Goal: Transaction & Acquisition: Purchase product/service

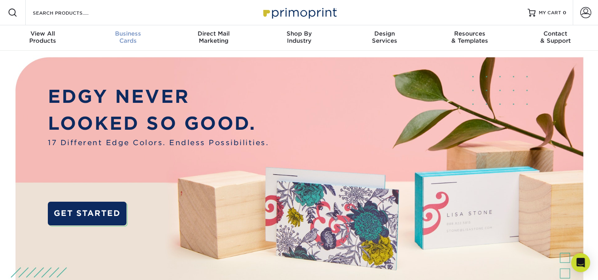
click at [138, 40] on div "Business Cards" at bounding box center [127, 37] width 85 height 14
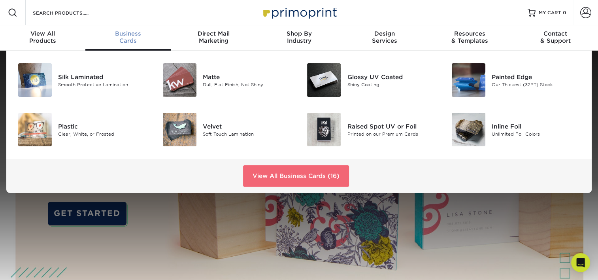
click at [285, 173] on link "View All Business Cards (16)" at bounding box center [296, 175] width 106 height 21
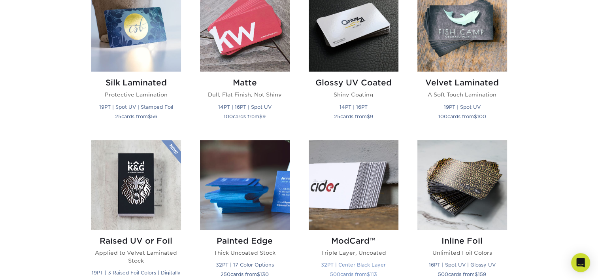
scroll to position [356, 0]
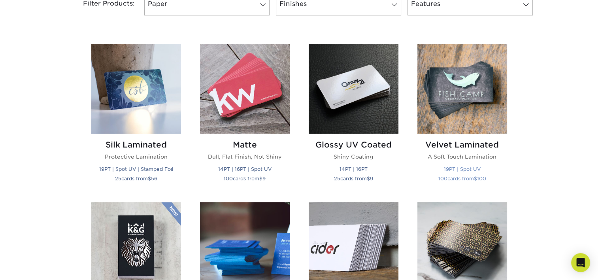
click at [462, 122] on img at bounding box center [462, 89] width 90 height 90
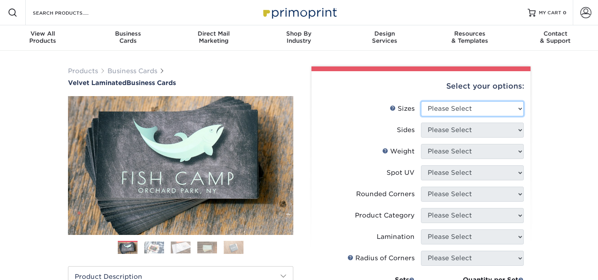
click at [444, 108] on select "Please Select 1.5" x 3.5" - Mini 1.75" x 3.5" - Mini 2" x 2" - Square 2" x 3" -…" at bounding box center [472, 108] width 103 height 15
select select "2.00x3.50"
click at [421, 101] on select "Please Select 1.5" x 3.5" - Mini 1.75" x 3.5" - Mini 2" x 2" - Square 2" x 3" -…" at bounding box center [472, 108] width 103 height 15
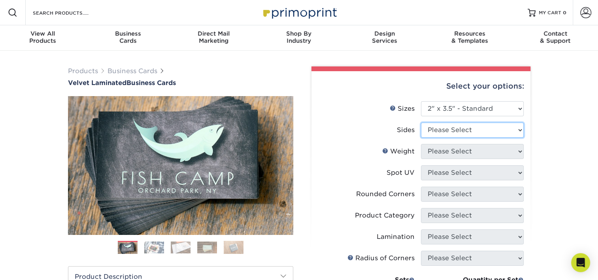
click at [453, 134] on select "Please Select Print Both Sides Print Front Only" at bounding box center [472, 130] width 103 height 15
select select "13abbda7-1d64-4f25-8bb2-c179b224825d"
click at [421, 123] on select "Please Select Print Both Sides Print Front Only" at bounding box center [472, 130] width 103 height 15
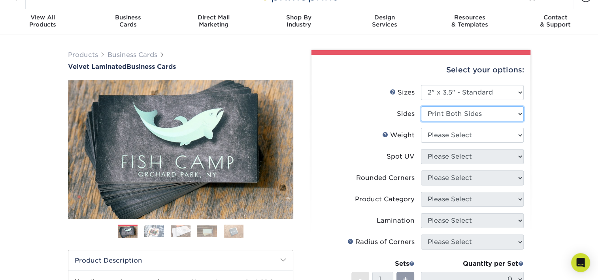
scroll to position [40, 0]
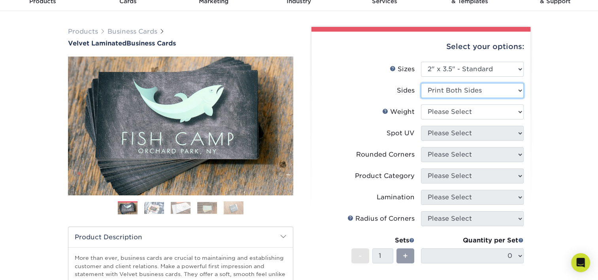
click at [444, 88] on select "Please Select Print Both Sides Print Front Only" at bounding box center [472, 90] width 103 height 15
drag, startPoint x: 445, startPoint y: 88, endPoint x: 446, endPoint y: 103, distance: 15.1
click at [445, 88] on select "Please Select Print Both Sides Print Front Only" at bounding box center [472, 90] width 103 height 15
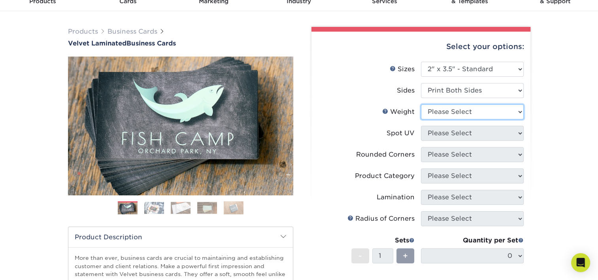
click at [445, 115] on select "Please Select 16PT" at bounding box center [472, 111] width 103 height 15
select select "16PT"
click at [421, 104] on select "Please Select 16PT" at bounding box center [472, 111] width 103 height 15
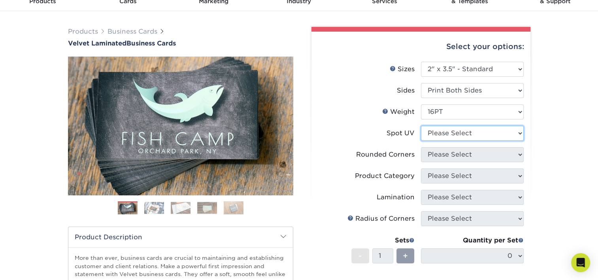
click at [436, 136] on select "Please Select No Spot UV Front and Back (Both Sides) Front Only Back Only" at bounding box center [472, 133] width 103 height 15
click at [377, 134] on label "Spot UV" at bounding box center [369, 133] width 103 height 15
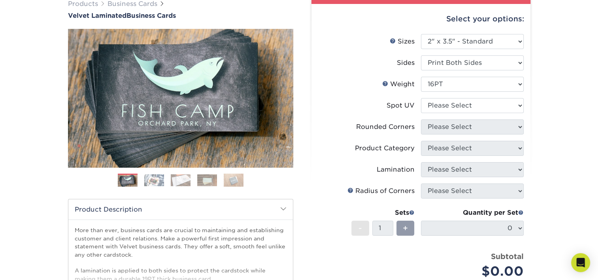
scroll to position [79, 0]
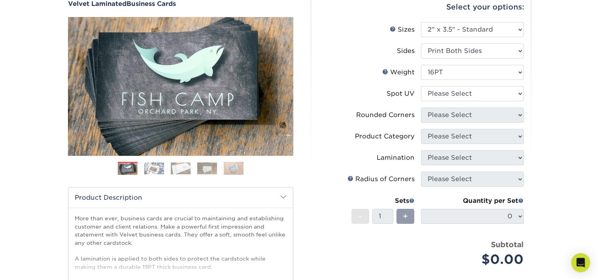
drag, startPoint x: 425, startPoint y: 125, endPoint x: 432, endPoint y: 122, distance: 8.0
click at [426, 124] on li "Rounded Corners Please Select Yes - Round 2 Corners Yes - Round 4 Corners No" at bounding box center [421, 118] width 206 height 21
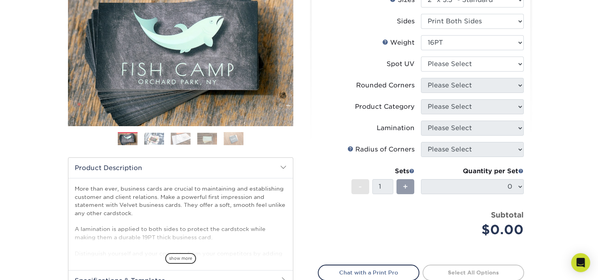
scroll to position [119, 0]
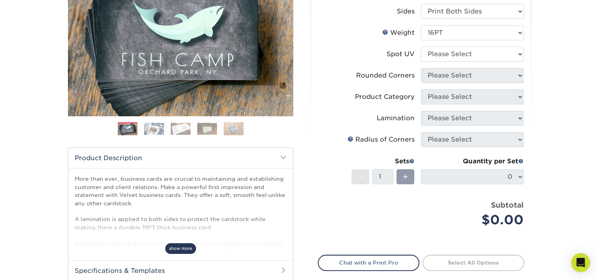
click at [184, 246] on span "show more" at bounding box center [180, 248] width 31 height 11
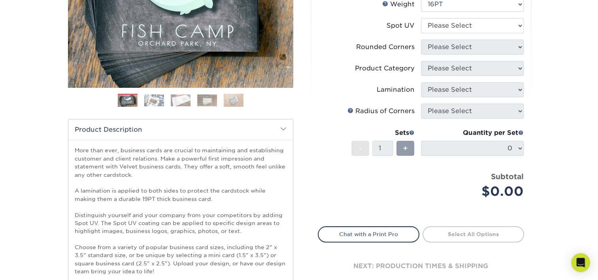
scroll to position [158, 0]
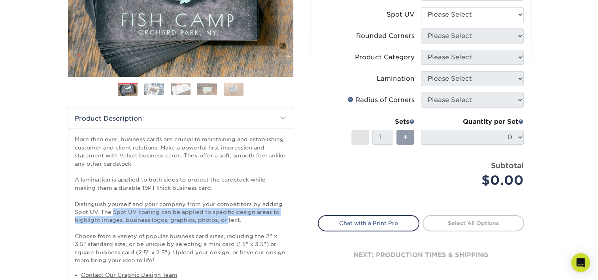
drag, startPoint x: 113, startPoint y: 210, endPoint x: 228, endPoint y: 222, distance: 114.9
click at [228, 222] on p "More than ever, business cards are crucial to maintaining and establishing cust…" at bounding box center [181, 199] width 212 height 129
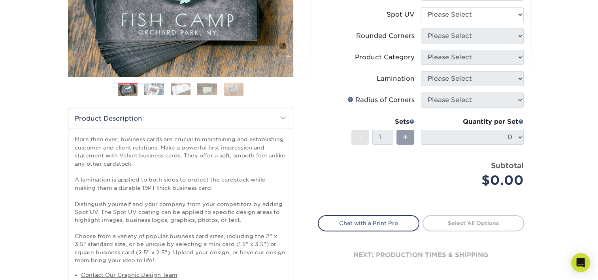
drag, startPoint x: 228, startPoint y: 222, endPoint x: 339, endPoint y: 179, distance: 119.3
click at [327, 186] on div "Price per set $0.00" at bounding box center [369, 175] width 103 height 30
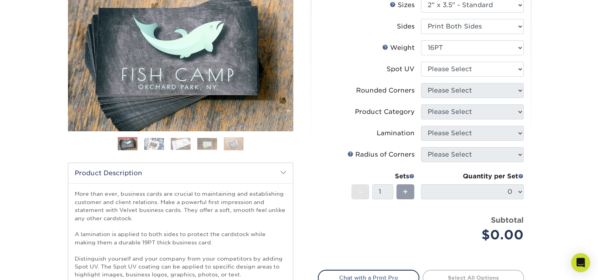
scroll to position [79, 0]
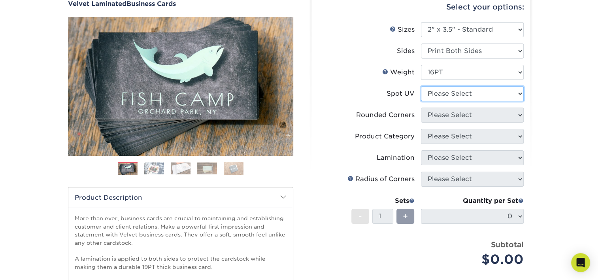
click at [433, 92] on select "Please Select No Spot UV Front and Back (Both Sides) Front Only Back Only" at bounding box center [472, 93] width 103 height 15
select select "3"
click at [421, 86] on select "Please Select No Spot UV Front and Back (Both Sides) Front Only Back Only" at bounding box center [472, 93] width 103 height 15
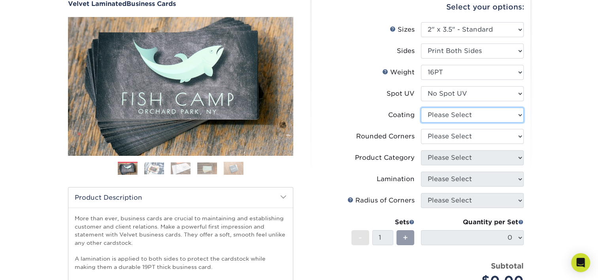
click at [437, 113] on select at bounding box center [472, 115] width 103 height 15
select select "3e7618de-abca-4bda-9f97-8b9129e913d8"
click at [421, 108] on select at bounding box center [472, 115] width 103 height 15
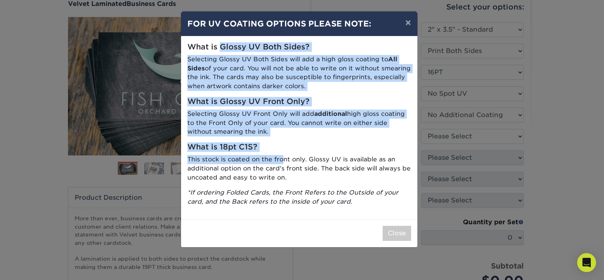
drag, startPoint x: 227, startPoint y: 50, endPoint x: 284, endPoint y: 157, distance: 120.4
click at [284, 157] on div "What is Glossy UV Both Sides? Selecting Glossy UV Both Sides will add a high gl…" at bounding box center [299, 127] width 236 height 183
click at [284, 157] on p "This stock is coated on the front only. Glossy UV is available as an additional…" at bounding box center [299, 168] width 224 height 27
click at [410, 24] on button "×" at bounding box center [408, 22] width 18 height 22
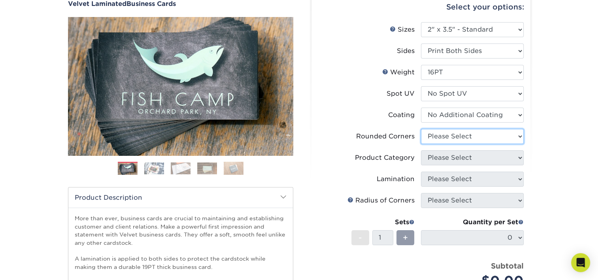
click at [443, 135] on select "Please Select Yes - Round 2 Corners Yes - Round 4 Corners No" at bounding box center [472, 136] width 103 height 15
select select "0"
click at [421, 129] on select "Please Select Yes - Round 2 Corners Yes - Round 4 Corners No" at bounding box center [472, 136] width 103 height 15
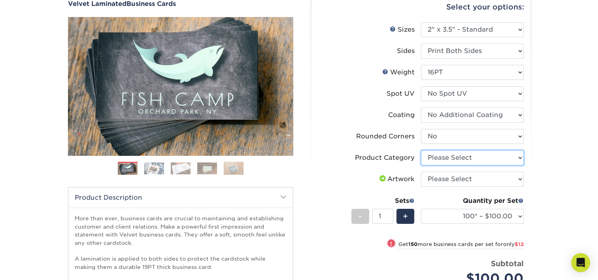
click at [436, 158] on select "Please Select Business Cards" at bounding box center [472, 157] width 103 height 15
select select "3b5148f1-0588-4f88-a218-97bcfdce65c1"
click at [421, 150] on select "Please Select Business Cards" at bounding box center [472, 157] width 103 height 15
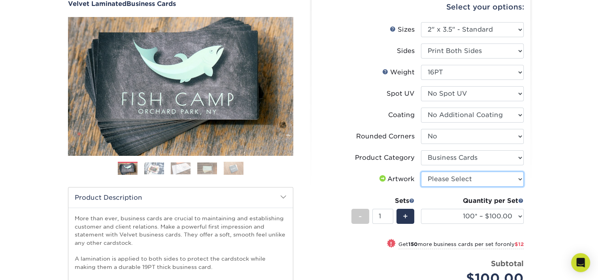
click at [436, 177] on select "Please Select I will upload files I need a design - $100" at bounding box center [472, 179] width 103 height 15
select select "upload"
click at [421, 172] on select "Please Select I will upload files I need a design - $100" at bounding box center [472, 179] width 103 height 15
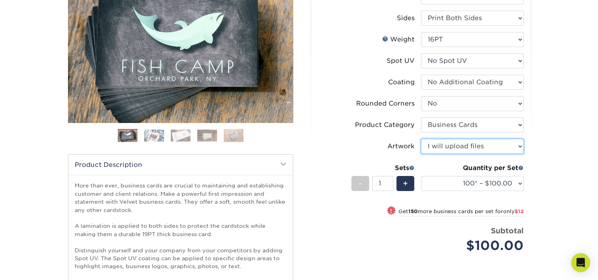
scroll to position [119, 0]
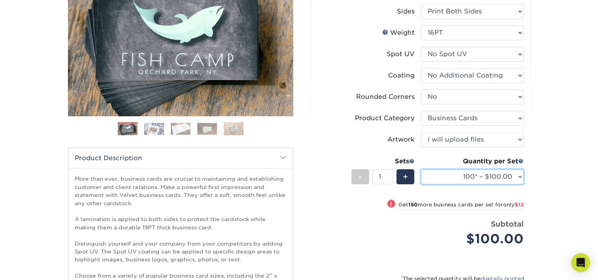
click at [479, 178] on select "100* – $100.00 250* – $112.00 500 – $120.00 1000 – $156.00 2500 – $307.00 5000 …" at bounding box center [472, 176] width 103 height 15
click at [421, 169] on select "100* – $100.00 250* – $112.00 500 – $120.00 1000 – $156.00 2500 – $307.00 5000 …" at bounding box center [472, 176] width 103 height 15
click at [458, 179] on select "100* – $100.00 250* – $112.00 500 – $120.00 1000 – $156.00 2500 – $307.00 5000 …" at bounding box center [472, 176] width 103 height 15
click at [553, 180] on div "Products Business Cards Velvet Laminated Business Cards Previous Next" at bounding box center [299, 184] width 598 height 504
click at [512, 172] on select "100* – $100.00 250* – $112.00 500 – $120.00 1000 – $156.00 2500 – $307.00 5000 …" at bounding box center [472, 176] width 103 height 15
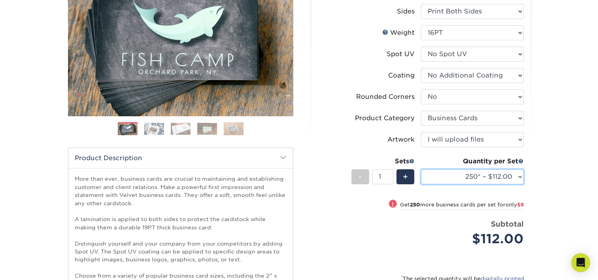
select select "500 – $120.00"
click at [421, 169] on select "100* – $100.00 250* – $112.00 500 – $120.00 1000 – $156.00 2500 – $307.00 5000 …" at bounding box center [472, 176] width 103 height 15
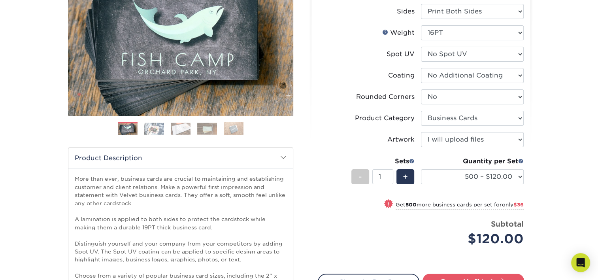
click at [541, 190] on div "Products Business Cards Velvet Laminated Business Cards Previous Next" at bounding box center [299, 184] width 598 height 504
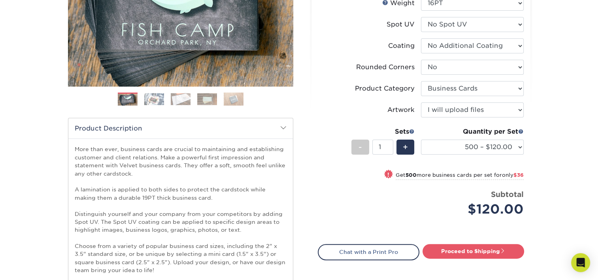
scroll to position [198, 0]
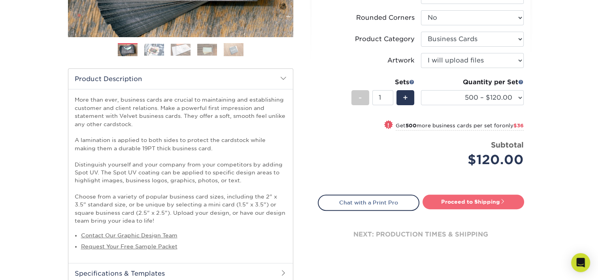
click at [505, 201] on span at bounding box center [503, 201] width 6 height 6
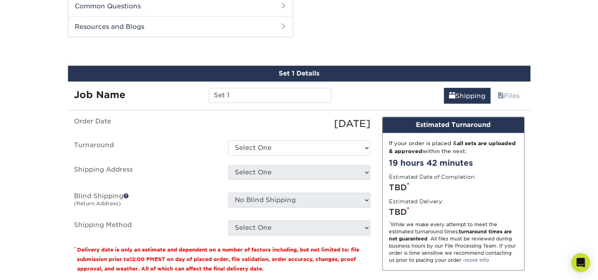
scroll to position [486, 0]
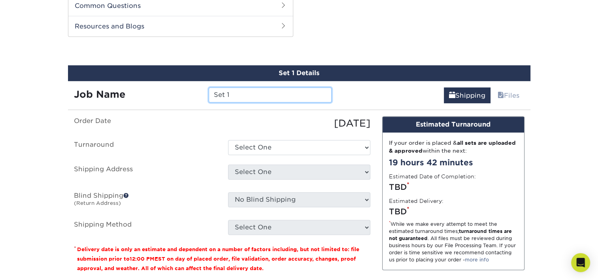
drag, startPoint x: 239, startPoint y: 96, endPoint x: 177, endPoint y: 82, distance: 63.6
click at [170, 82] on div "Job Name Set 1" at bounding box center [203, 92] width 270 height 22
click at [242, 97] on input "Set 1" at bounding box center [270, 94] width 123 height 15
drag, startPoint x: 246, startPoint y: 94, endPoint x: 164, endPoint y: 77, distance: 84.0
click at [164, 77] on div "Set 1 Details Job Name Set 1 Shipping Files You've choosen mailing services! If…" at bounding box center [299, 190] width 462 height 251
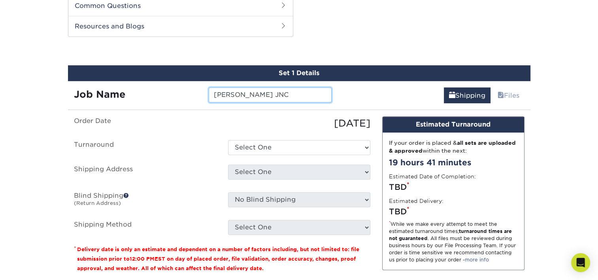
type input "[PERSON_NAME] JNC"
click at [182, 128] on label "Order Date" at bounding box center [145, 123] width 154 height 14
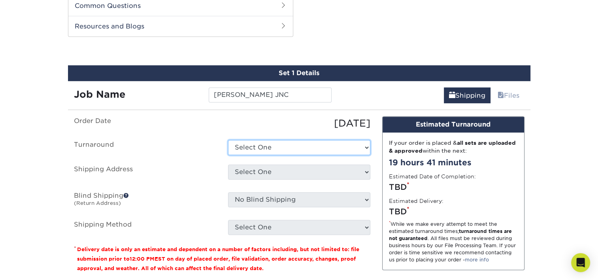
click at [308, 145] on select "Select One 2-4 Business Days 2 Day Next Business Day" at bounding box center [299, 147] width 142 height 15
select select "0269a54f-6afa-4918-998f-593919161a79"
click at [228, 140] on select "Select One 2-4 Business Days 2 Day Next Business Day" at bounding box center [299, 147] width 142 height 15
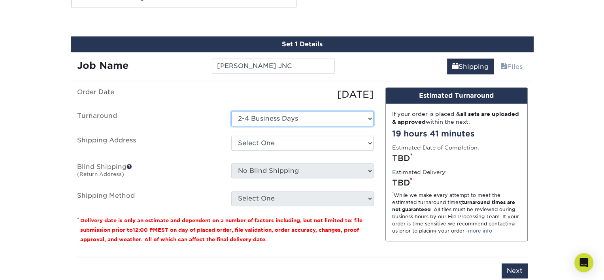
scroll to position [526, 0]
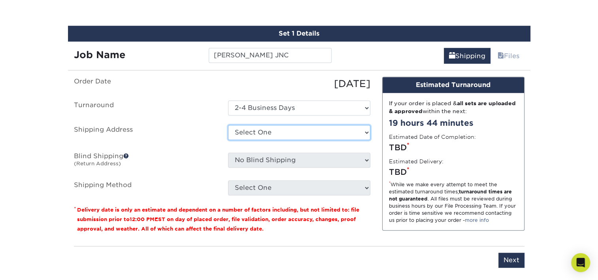
click at [243, 132] on select "Select One + Add New Address - Login" at bounding box center [299, 132] width 142 height 15
select select "newaddress"
click at [228, 125] on select "Select One + Add New Address - Login" at bounding box center [299, 132] width 142 height 15
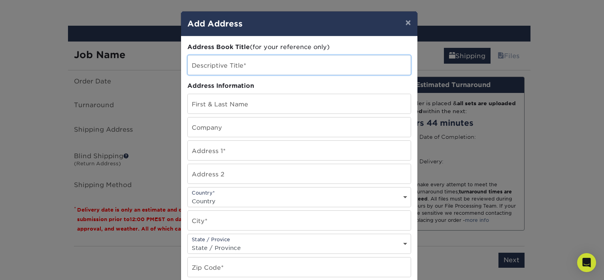
click at [226, 60] on input "text" at bounding box center [299, 64] width 223 height 19
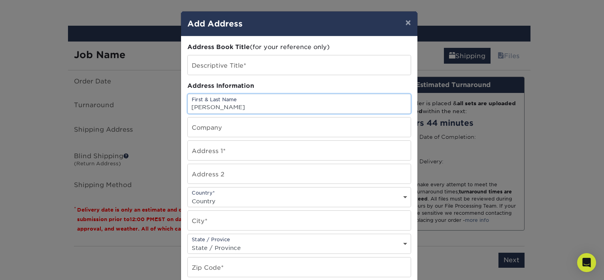
type input "[PERSON_NAME]"
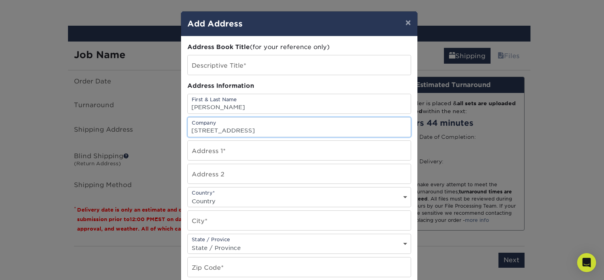
type input "[STREET_ADDRESS]"
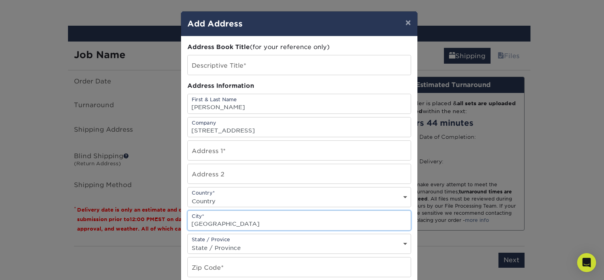
type input "[GEOGRAPHIC_DATA]"
select select "FL"
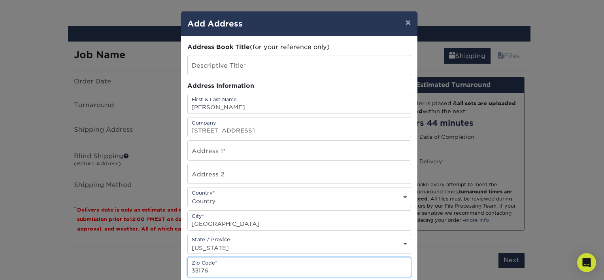
type input "33176"
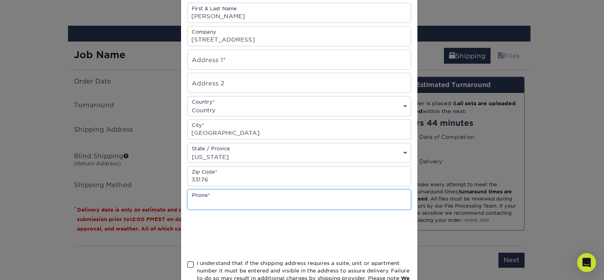
scroll to position [97, 0]
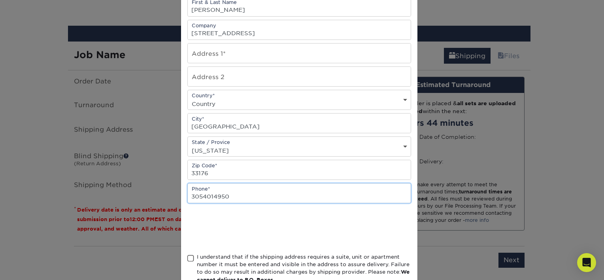
type input "3054014950"
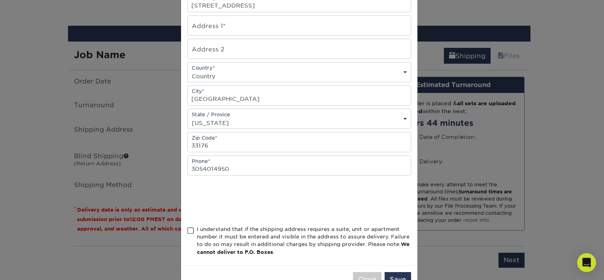
scroll to position [137, 0]
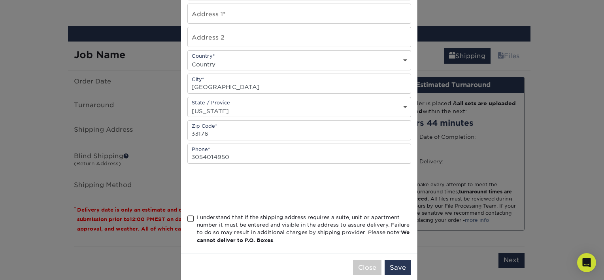
click at [188, 215] on span at bounding box center [190, 219] width 7 height 8
click at [0, 0] on input "I understand that if the shipping address requires a suite, unit or apartment n…" at bounding box center [0, 0] width 0 height 0
click at [388, 268] on button "Save" at bounding box center [398, 267] width 26 height 15
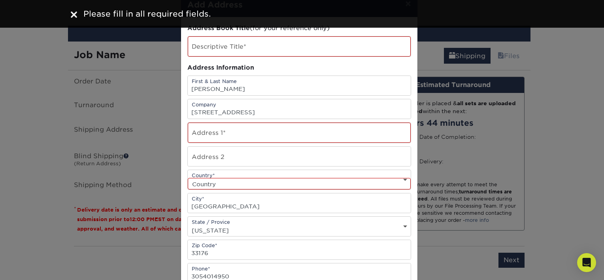
scroll to position [0, 0]
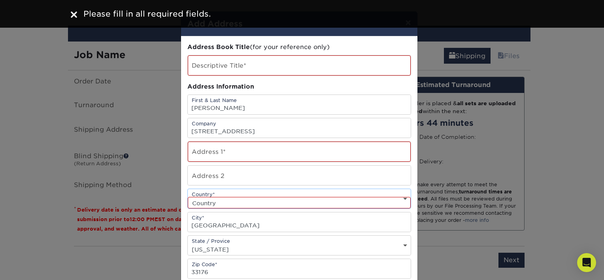
click at [206, 202] on select "Country [GEOGRAPHIC_DATA] [GEOGRAPHIC_DATA] ----------------------------- [GEOG…" at bounding box center [299, 202] width 223 height 11
click at [208, 197] on select "Country [GEOGRAPHIC_DATA] [GEOGRAPHIC_DATA] ----------------------------- [GEOG…" at bounding box center [299, 202] width 223 height 11
click at [188, 197] on select "Country [GEOGRAPHIC_DATA] [GEOGRAPHIC_DATA] ----------------------------- [GEOG…" at bounding box center [299, 202] width 223 height 11
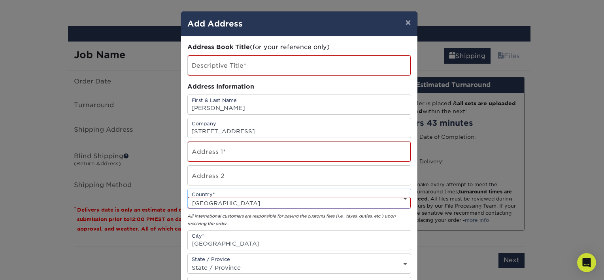
click at [204, 197] on select "Country [GEOGRAPHIC_DATA] [GEOGRAPHIC_DATA] ----------------------------- [GEOG…" at bounding box center [299, 202] width 223 height 11
select select "US"
click at [188, 197] on select "Country [GEOGRAPHIC_DATA] [GEOGRAPHIC_DATA] ----------------------------- [GEOG…" at bounding box center [299, 202] width 223 height 11
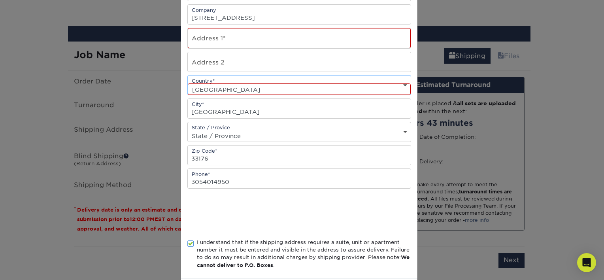
scroll to position [149, 0]
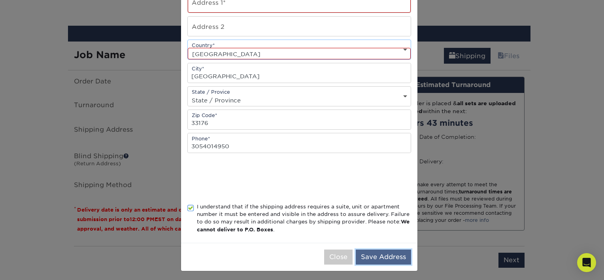
click at [381, 253] on button "Save Address" at bounding box center [383, 256] width 55 height 15
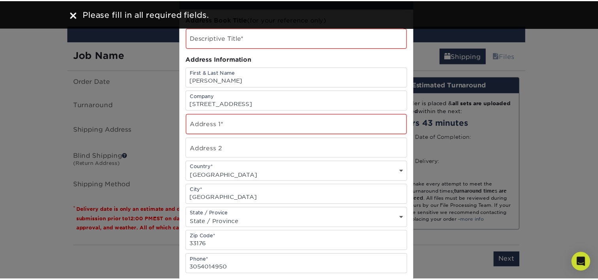
scroll to position [0, 0]
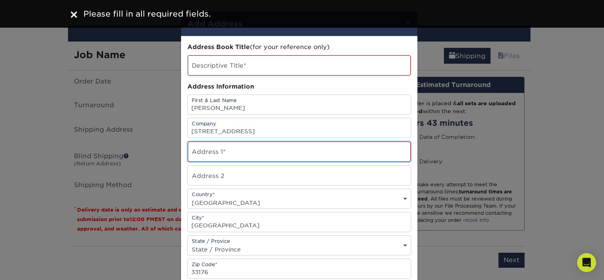
click at [234, 151] on input "text" at bounding box center [299, 152] width 223 height 20
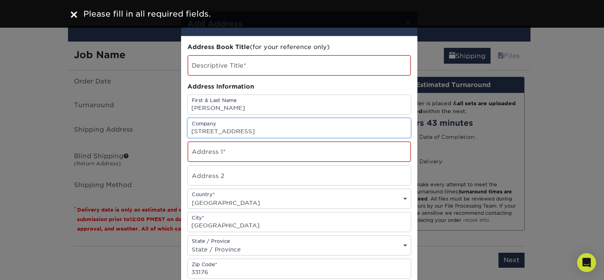
drag, startPoint x: 268, startPoint y: 134, endPoint x: 153, endPoint y: 115, distance: 115.9
click at [153, 115] on div "× Add Address Address Book Title (for your reference only) Descriptive Title* A…" at bounding box center [302, 140] width 604 height 280
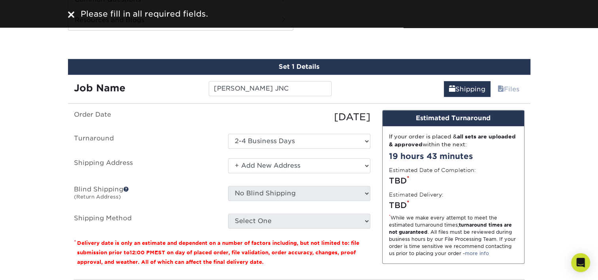
scroll to position [486, 0]
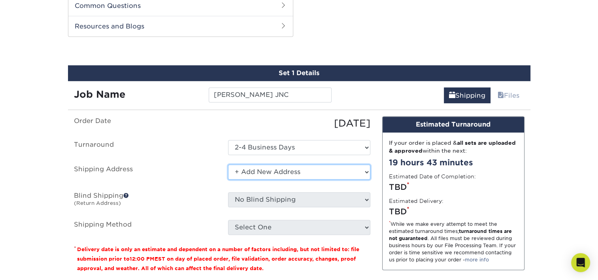
click at [228, 168] on select "Select One + Add New Address - Login" at bounding box center [299, 171] width 142 height 15
drag, startPoint x: 219, startPoint y: 158, endPoint x: 240, endPoint y: 153, distance: 21.2
click at [221, 158] on ul "Order Date [DATE] [GEOGRAPHIC_DATA] Select One 2-4 Business Days 2 Day Next Bus…" at bounding box center [222, 175] width 296 height 119
click at [247, 170] on select "Select One + Add New Address - Login" at bounding box center [299, 171] width 142 height 15
click at [228, 164] on select "Select One + Add New Address - Login" at bounding box center [299, 171] width 142 height 15
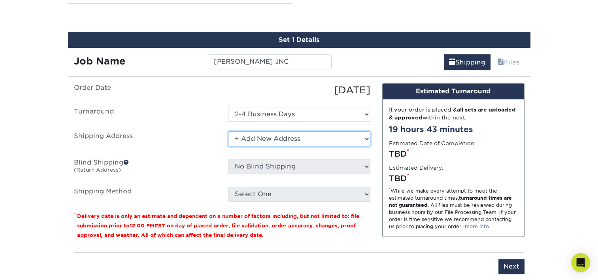
scroll to position [526, 0]
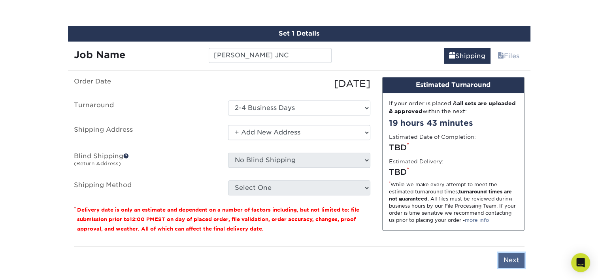
click at [507, 260] on input "Next" at bounding box center [511, 260] width 26 height 15
type input "Next"
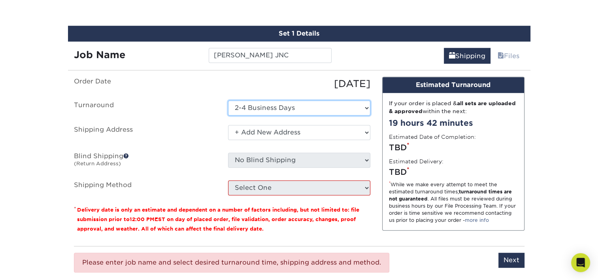
click at [266, 108] on select "Select One 2-4 Business Days 2 Day Next Business Day" at bounding box center [299, 107] width 142 height 15
click at [228, 100] on select "Select One 2-4 Business Days 2 Day Next Business Day" at bounding box center [299, 107] width 142 height 15
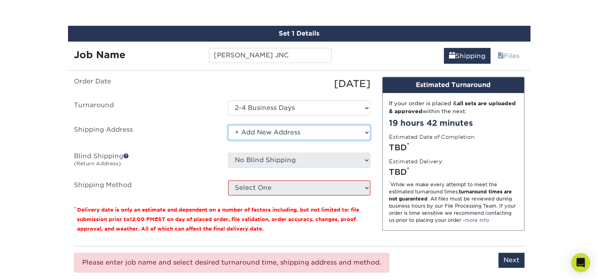
click at [264, 130] on select "Select One + Add New Address - Login" at bounding box center [299, 132] width 142 height 15
click at [228, 125] on select "Select One + Add New Address - Login" at bounding box center [299, 132] width 142 height 15
drag, startPoint x: 125, startPoint y: 186, endPoint x: 130, endPoint y: 186, distance: 5.5
click at [130, 186] on label "Shipping Method" at bounding box center [145, 187] width 154 height 15
click at [228, 191] on div "Select One" at bounding box center [299, 187] width 154 height 15
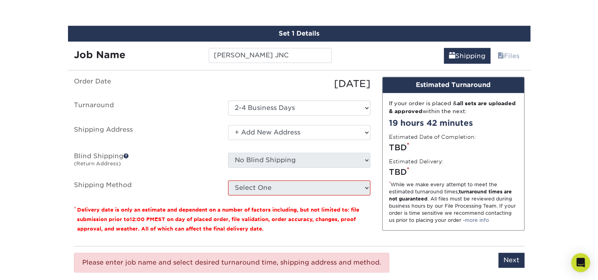
click at [371, 185] on div "Select One" at bounding box center [299, 187] width 154 height 15
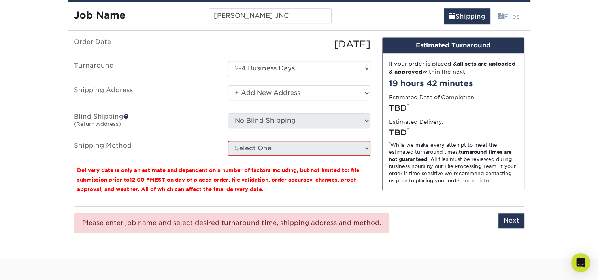
click at [183, 176] on small "Delivery date is only an estimate and dependent on a number of factors includin…" at bounding box center [218, 179] width 282 height 25
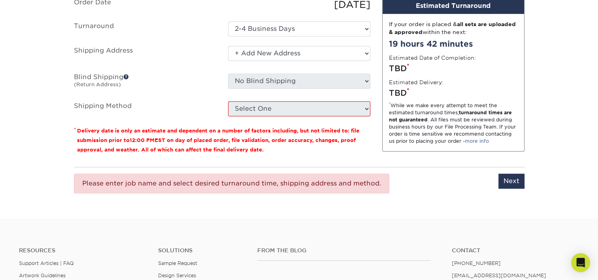
scroll to position [486, 0]
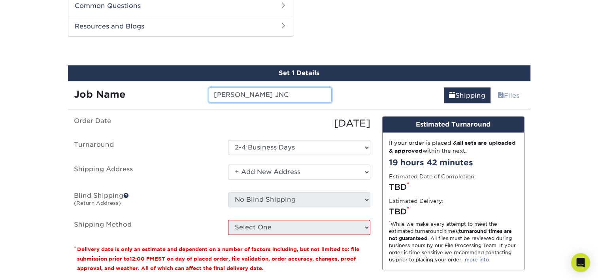
click at [275, 98] on input "[PERSON_NAME] JNC" at bounding box center [270, 94] width 123 height 15
drag, startPoint x: 288, startPoint y: 94, endPoint x: 148, endPoint y: 85, distance: 140.3
click at [147, 85] on div "Job Name [PERSON_NAME] JNC" at bounding box center [203, 92] width 270 height 22
type input "[PERSON_NAME] JNC"
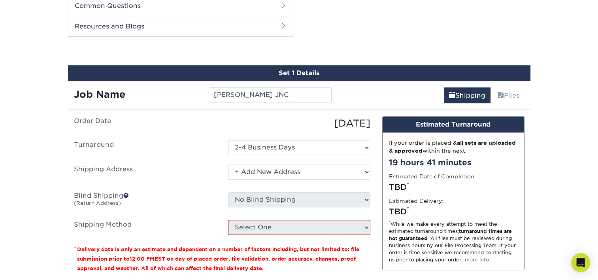
click at [276, 130] on ul "Order Date [DATE] [GEOGRAPHIC_DATA] Select One 2-4 Business Days 2 Day Next Bus…" at bounding box center [222, 175] width 296 height 119
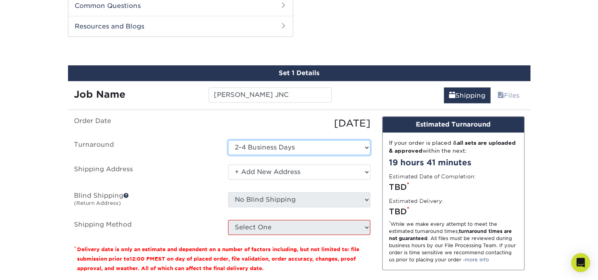
click at [279, 145] on select "Select One 2-4 Business Days 2 Day Next Business Day" at bounding box center [299, 147] width 142 height 15
click at [228, 140] on select "Select One 2-4 Business Days 2 Day Next Business Day" at bounding box center [299, 147] width 142 height 15
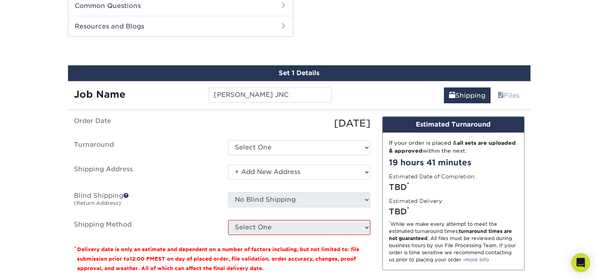
click at [265, 153] on ul "Order Date [DATE] [GEOGRAPHIC_DATA] Select One 2-4 Business Days 2 Day Next Bus…" at bounding box center [222, 175] width 296 height 119
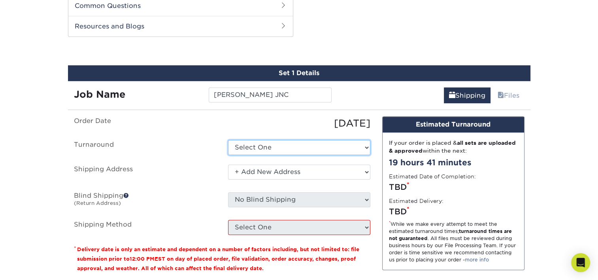
drag, startPoint x: 265, startPoint y: 153, endPoint x: 264, endPoint y: 148, distance: 5.7
click at [266, 148] on select "Select One 2-4 Business Days 2 Day Next Business Day" at bounding box center [299, 147] width 142 height 15
select select "0269a54f-6afa-4918-998f-593919161a79"
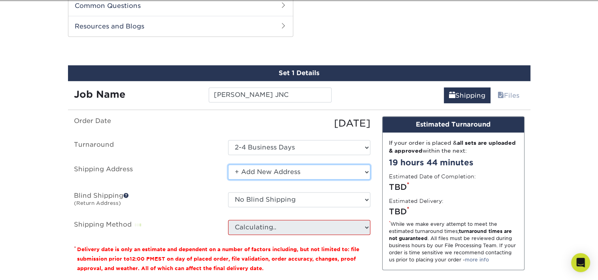
click at [258, 167] on select "Select One + Add New Address - Login" at bounding box center [299, 171] width 142 height 15
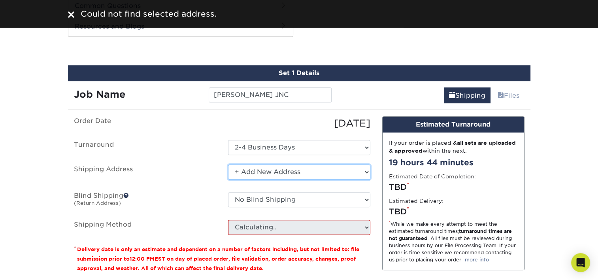
click at [228, 164] on select "Select One + Add New Address - Login" at bounding box center [299, 171] width 142 height 15
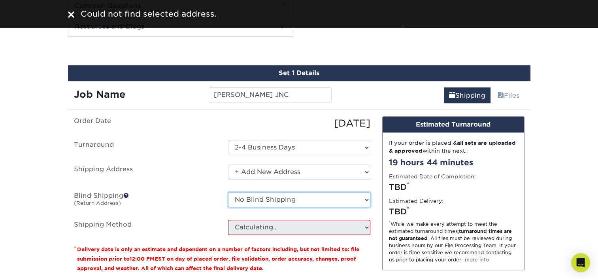
click at [262, 203] on select "No Blind Shipping + Add New Address" at bounding box center [299, 199] width 142 height 15
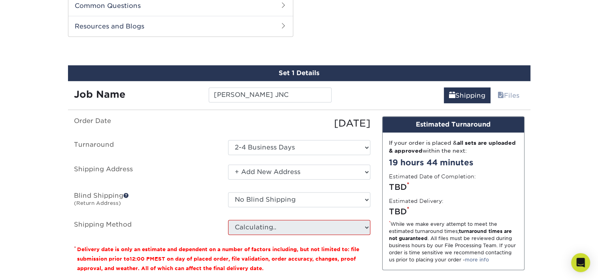
click at [177, 201] on label "Blind Shipping (Return Address)" at bounding box center [145, 201] width 154 height 18
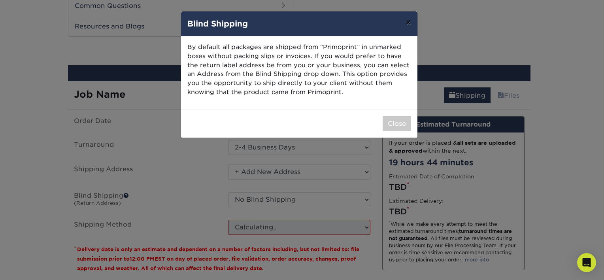
click at [409, 22] on button "×" at bounding box center [408, 22] width 18 height 22
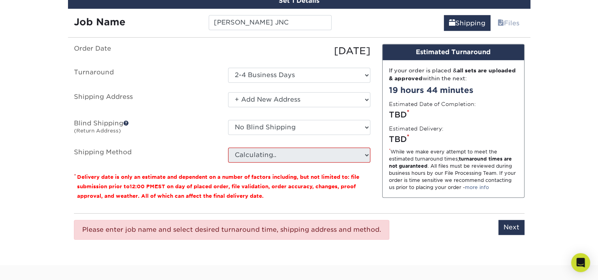
scroll to position [565, 0]
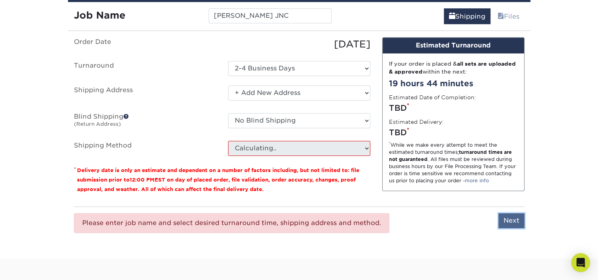
click at [507, 219] on input "Next" at bounding box center [511, 220] width 26 height 15
type input "Next"
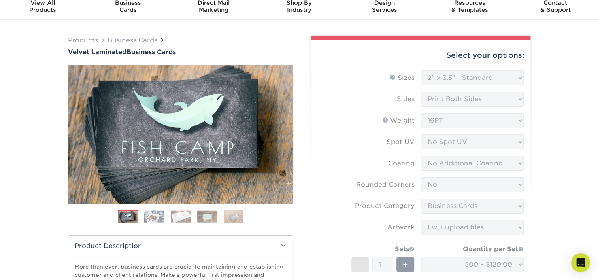
scroll to position [0, 0]
